Goal: Information Seeking & Learning: Check status

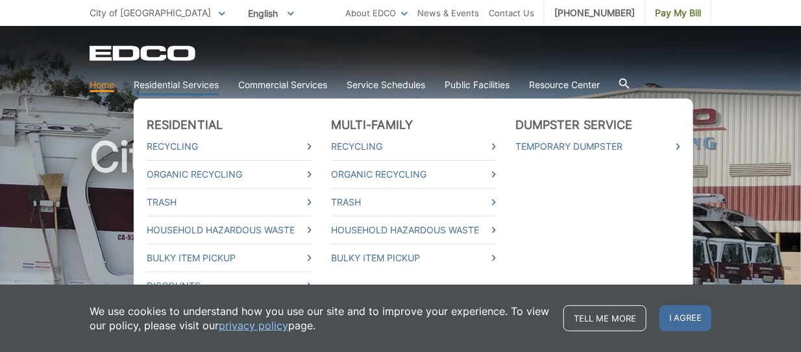
click at [200, 82] on link "Residential Services" at bounding box center [176, 85] width 85 height 14
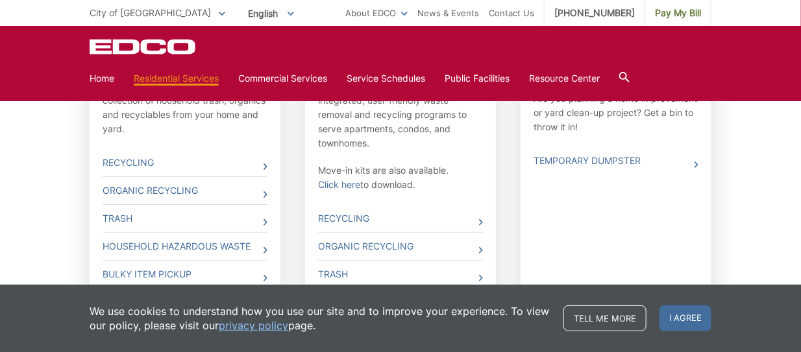
scroll to position [584, 0]
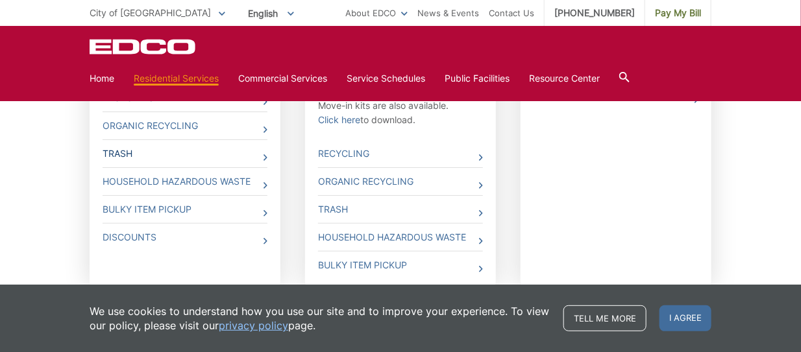
click at [264, 154] on icon at bounding box center [265, 157] width 4 height 6
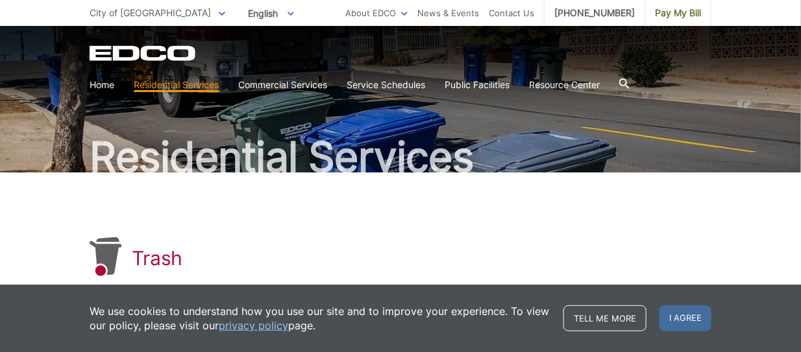
scroll to position [194, 0]
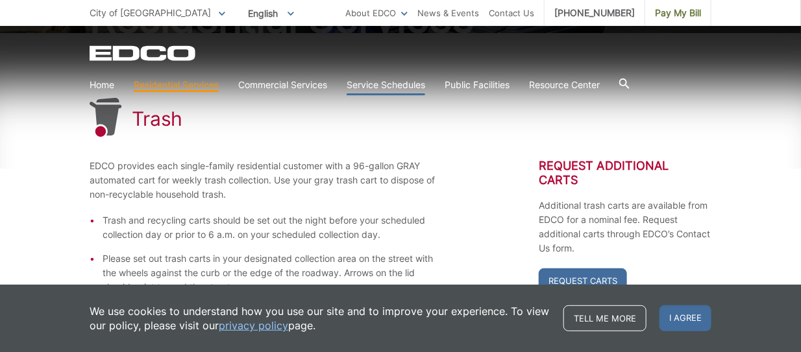
click at [394, 82] on link "Service Schedules" at bounding box center [385, 85] width 79 height 14
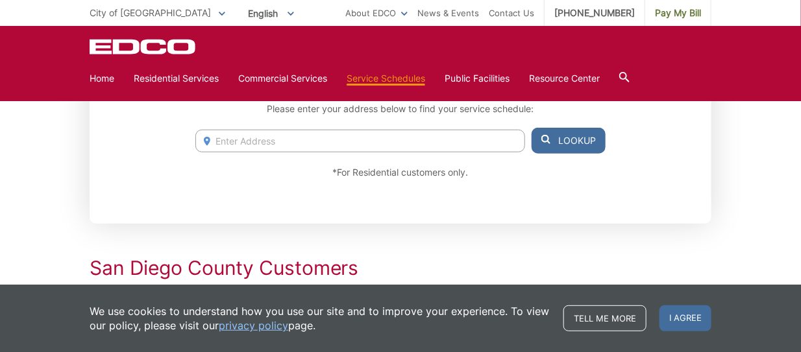
scroll to position [260, 0]
click at [265, 143] on input "Enter Address" at bounding box center [360, 140] width 330 height 23
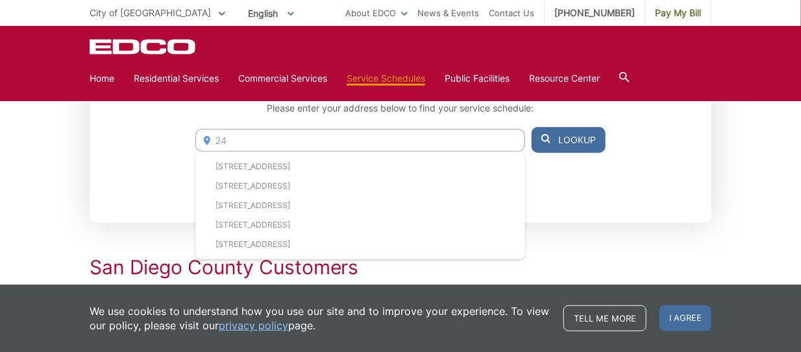
type input "2"
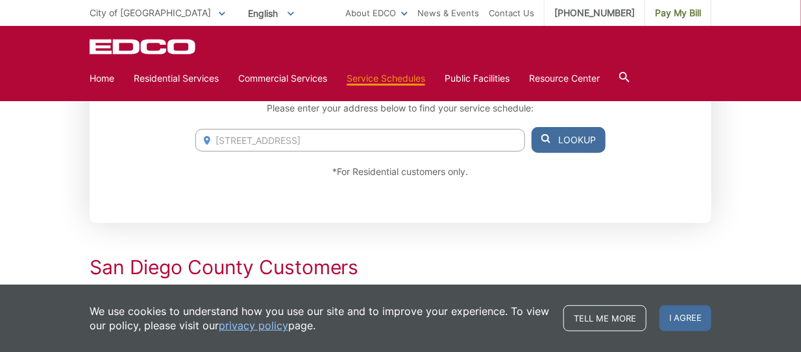
click at [546, 134] on icon at bounding box center [545, 138] width 9 height 9
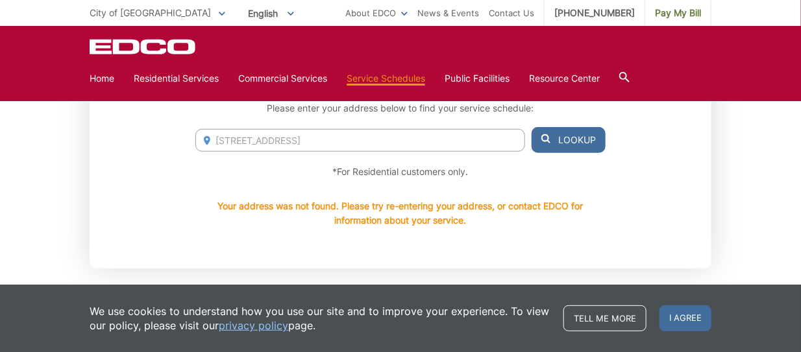
click at [367, 141] on input "148 Sierra Vista Drive" at bounding box center [360, 140] width 330 height 23
type input "148 Sierra Vista Drive, El Cajon CA 92021"
click at [540, 139] on button "Lookup" at bounding box center [568, 140] width 74 height 26
click at [690, 319] on span "I agree" at bounding box center [685, 319] width 52 height 26
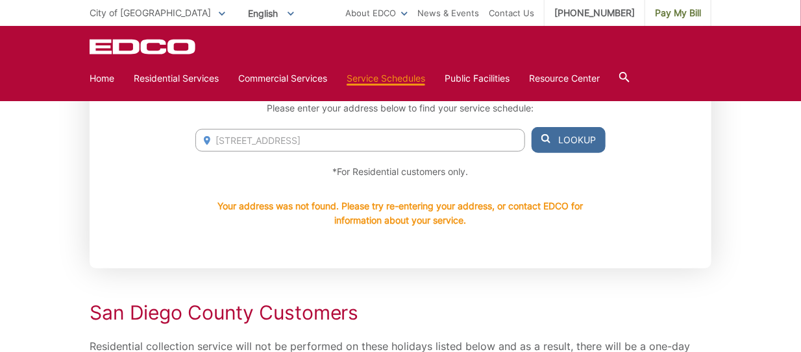
click at [572, 134] on button "Lookup" at bounding box center [568, 140] width 74 height 26
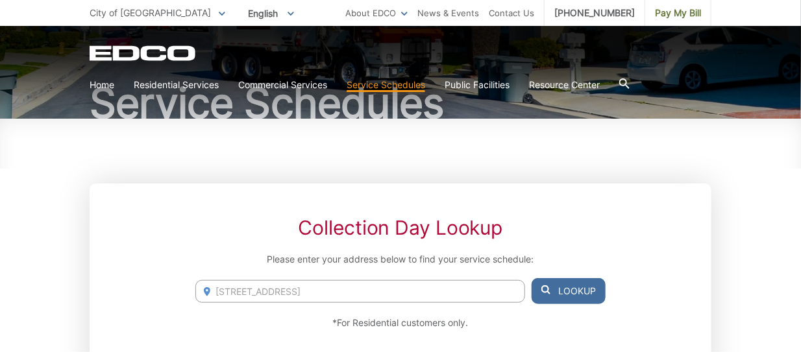
scroll to position [194, 0]
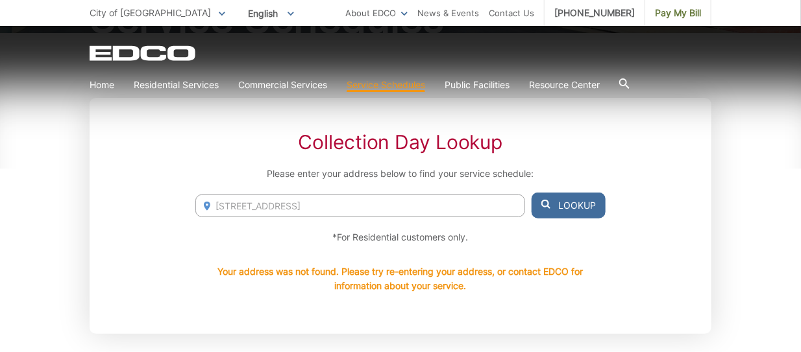
click at [400, 204] on input "148 Sierra Vista Drive, El Cajon CA 92021" at bounding box center [360, 206] width 330 height 23
click at [562, 202] on button "Lookup" at bounding box center [568, 206] width 74 height 26
